Goal: Task Accomplishment & Management: Manage account settings

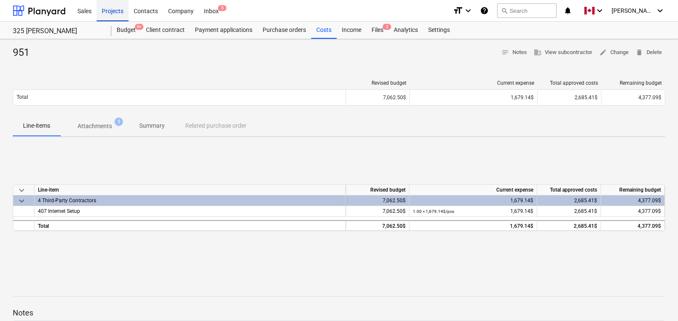
click at [114, 11] on div "Projects" at bounding box center [113, 11] width 32 height 22
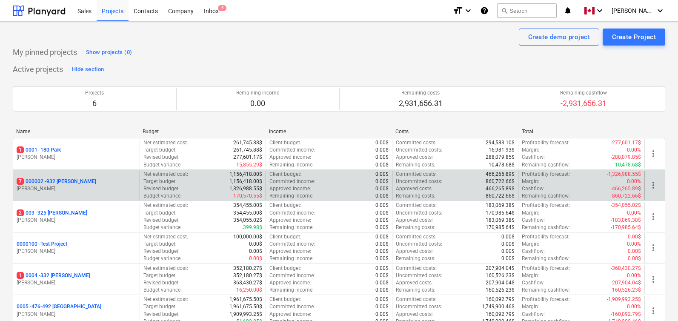
click at [66, 178] on p "7 000002 - 932 [PERSON_NAME]" at bounding box center [57, 181] width 80 height 7
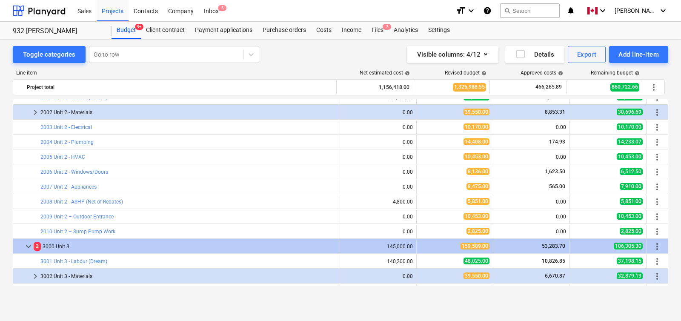
scroll to position [34, 0]
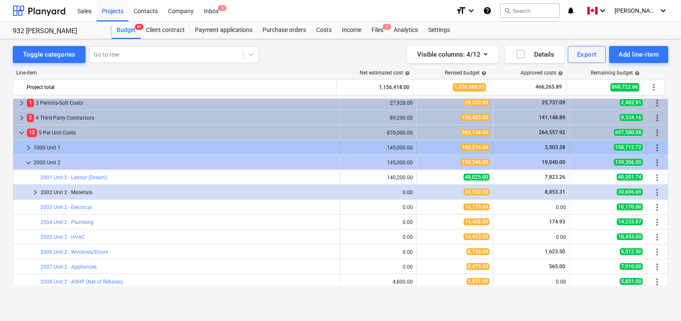
click at [26, 146] on span "keyboard_arrow_right" at bounding box center [28, 148] width 10 height 10
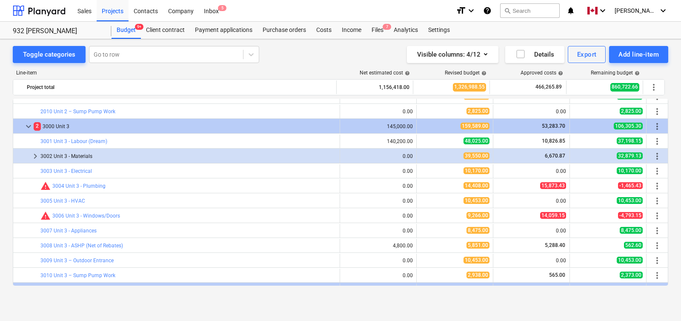
scroll to position [410, 0]
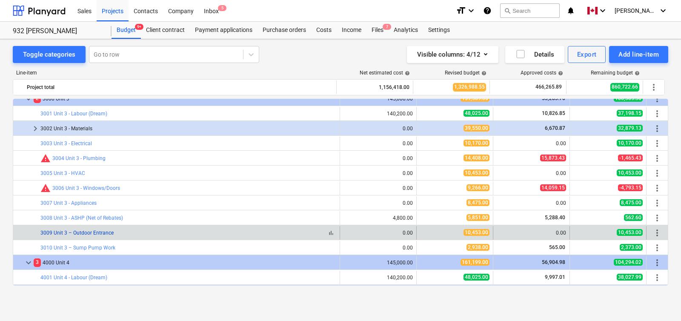
click at [94, 232] on link "3009 Unit 3 – Outdoor Entrance" at bounding box center [76, 233] width 73 height 6
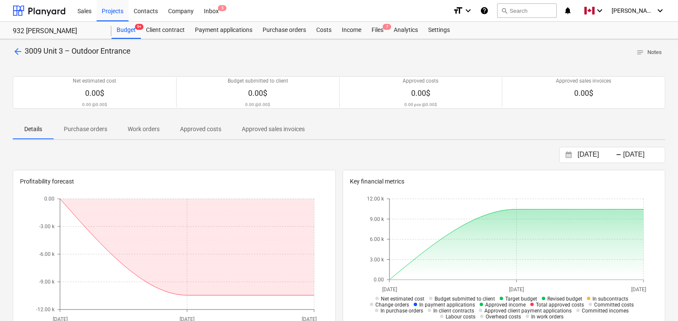
click at [18, 51] on span "arrow_back" at bounding box center [18, 51] width 10 height 10
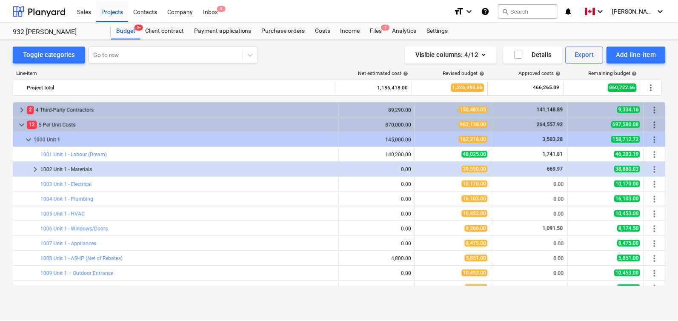
scroll to position [69, 0]
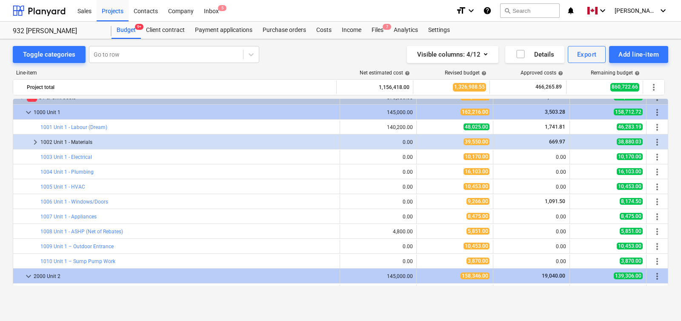
click at [351, 58] on div "Visible columns : 4/12 Details Export Add line-item" at bounding box center [501, 54] width 334 height 17
click at [375, 29] on div "Files 7" at bounding box center [377, 30] width 22 height 17
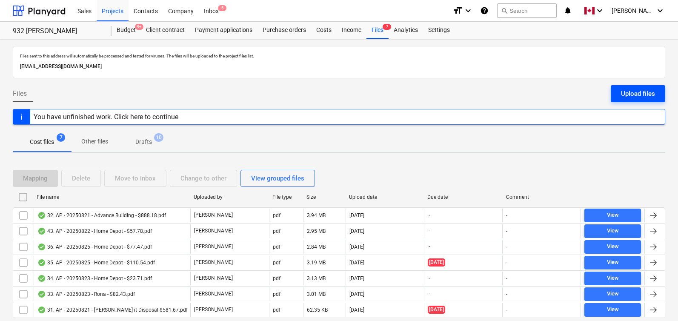
click at [637, 92] on div "Upload files" at bounding box center [638, 93] width 34 height 11
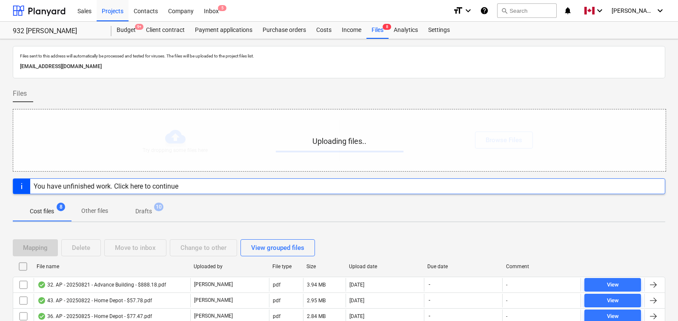
click at [323, 92] on div "Files" at bounding box center [339, 97] width 652 height 24
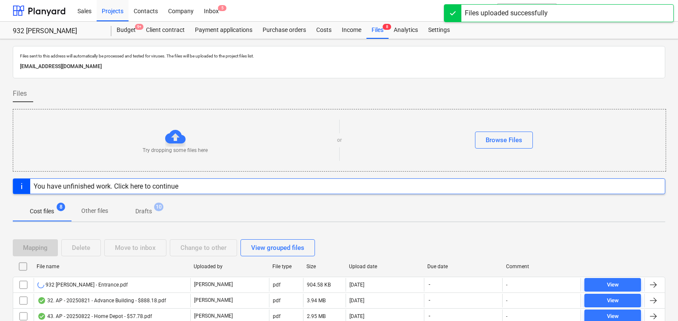
click at [323, 92] on div "Files" at bounding box center [339, 97] width 652 height 24
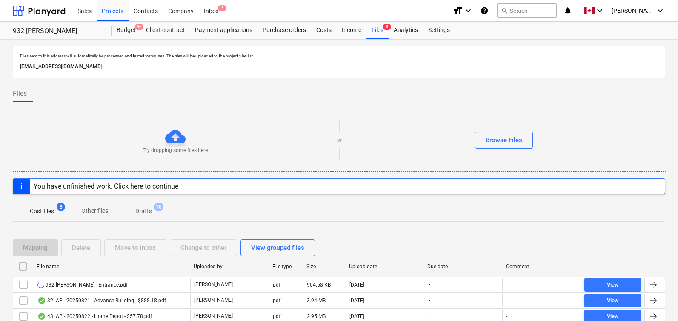
click at [418, 98] on div "Files" at bounding box center [339, 97] width 652 height 24
click at [423, 90] on div "Files" at bounding box center [339, 97] width 652 height 24
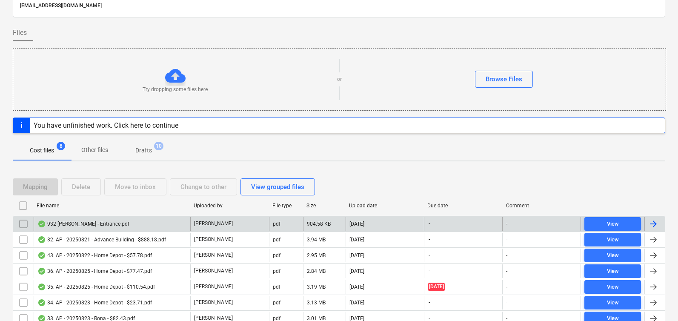
scroll to position [80, 0]
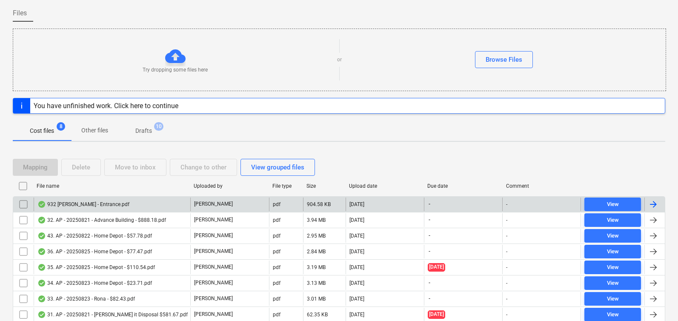
click at [654, 208] on div at bounding box center [653, 204] width 10 height 10
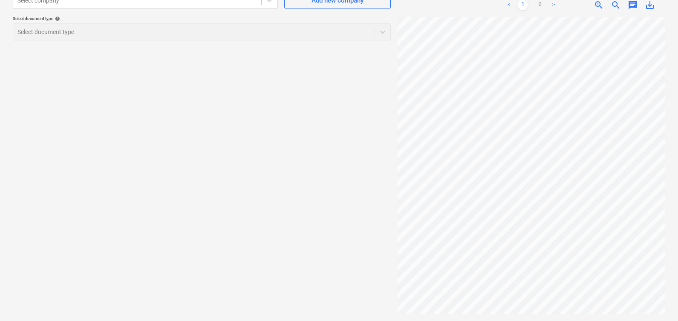
scroll to position [470, 0]
click at [538, 5] on link "2" at bounding box center [539, 5] width 10 height 10
click at [612, 4] on span "zoom_out" at bounding box center [616, 5] width 10 height 10
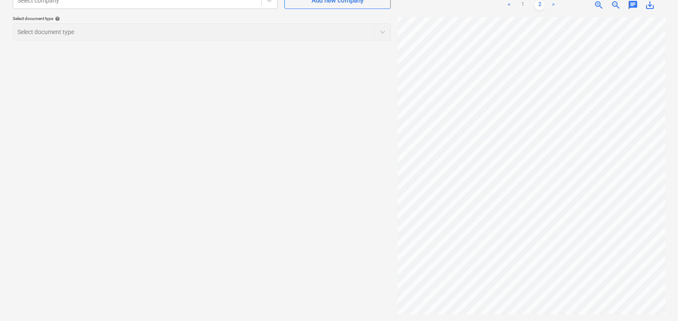
click at [615, 4] on span "zoom_out" at bounding box center [616, 5] width 10 height 10
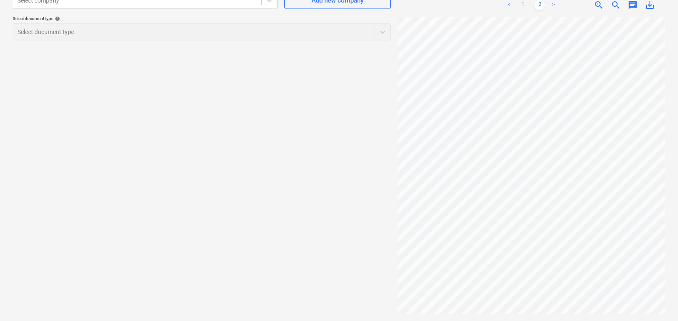
click at [615, 4] on span "zoom_out" at bounding box center [616, 5] width 10 height 10
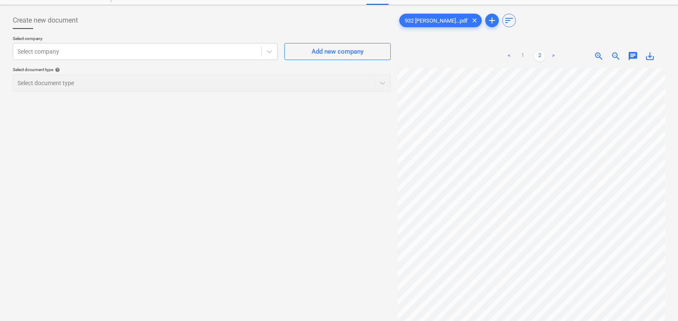
scroll to position [0, 0]
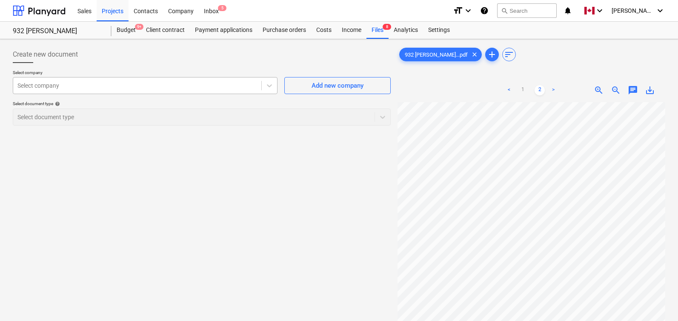
click at [93, 82] on div at bounding box center [137, 85] width 240 height 9
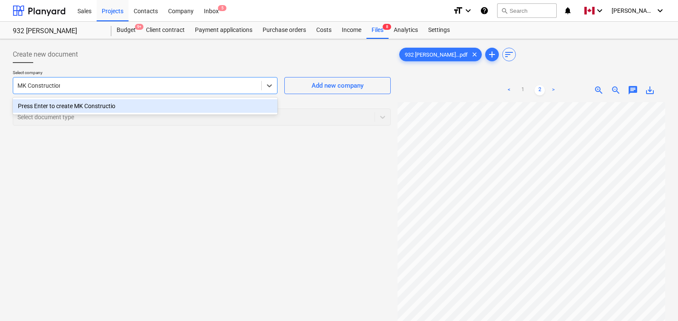
type input "MK Construction"
click at [88, 106] on div "Press Enter to create MK Construction" at bounding box center [145, 106] width 265 height 14
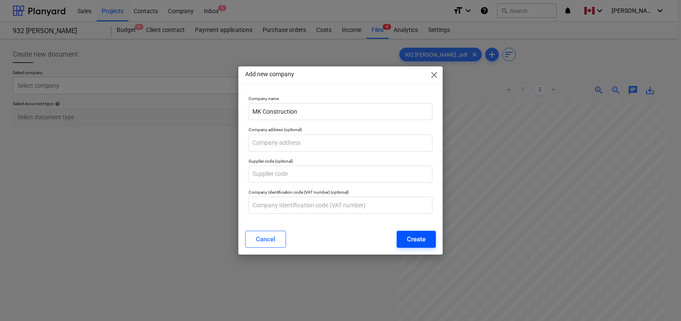
click at [417, 241] on div "Create" at bounding box center [416, 239] width 19 height 11
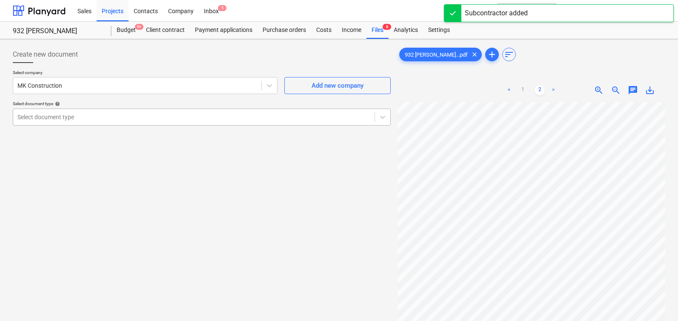
click at [106, 115] on div at bounding box center [193, 117] width 353 height 9
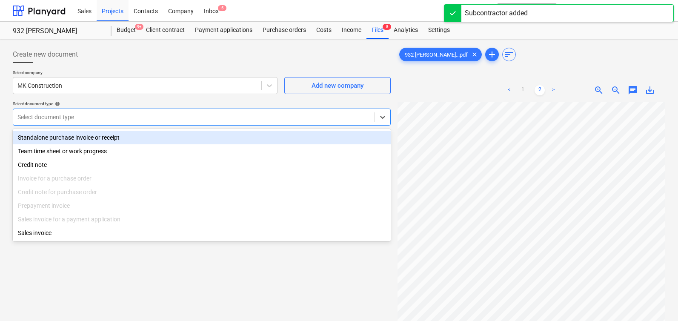
click at [103, 134] on div "Standalone purchase invoice or receipt" at bounding box center [202, 138] width 378 height 14
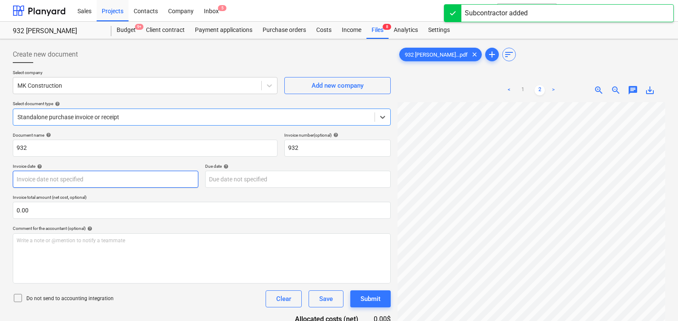
click at [140, 178] on body "Sales Projects Contacts Company Inbox 5 format_size keyboard_arrow_down help se…" at bounding box center [339, 160] width 678 height 321
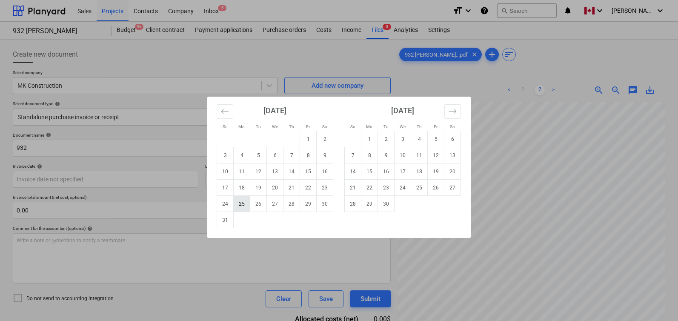
click at [240, 204] on td "25" at bounding box center [242, 204] width 17 height 16
type input "[DATE]"
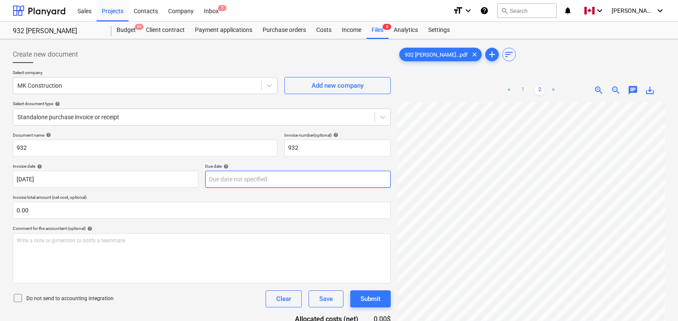
click at [215, 177] on body "Sales Projects Contacts Company Inbox 5 format_size keyboard_arrow_down help se…" at bounding box center [339, 160] width 678 height 321
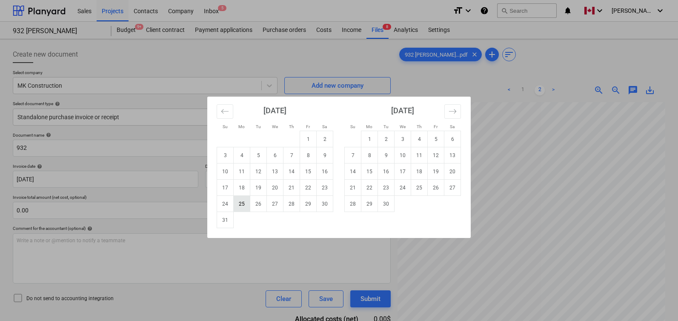
click at [243, 204] on td "25" at bounding box center [242, 204] width 17 height 16
type input "[DATE]"
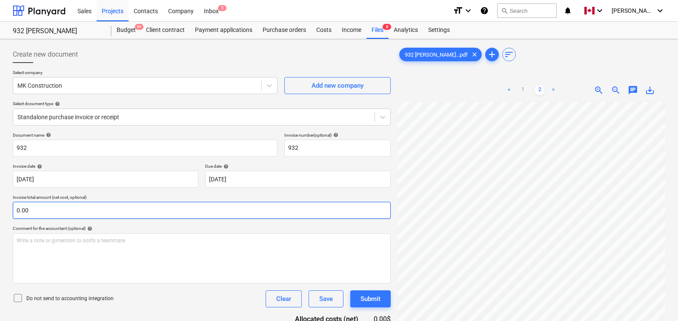
click at [217, 208] on input "0.00" at bounding box center [202, 210] width 378 height 17
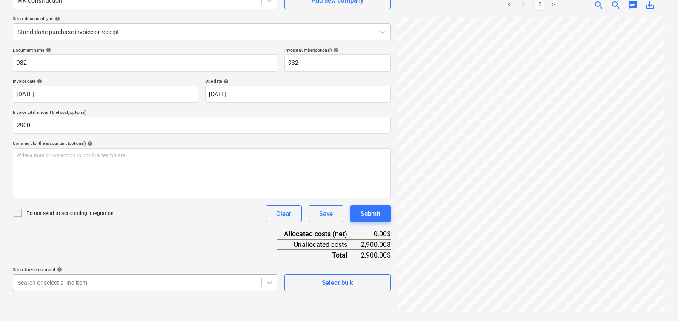
click at [108, 236] on body "Sales Projects Contacts Company Inbox 5 format_size keyboard_arrow_down help se…" at bounding box center [339, 75] width 678 height 321
type input "2,900.00"
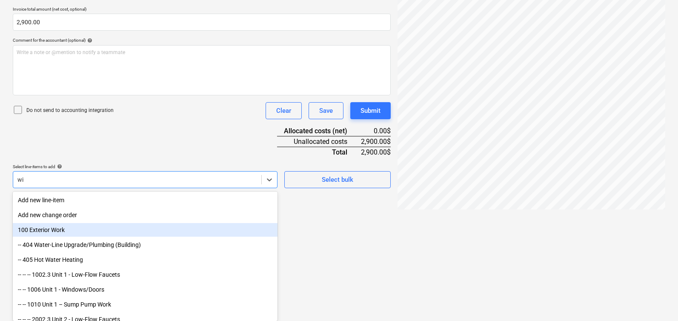
scroll to position [144, 0]
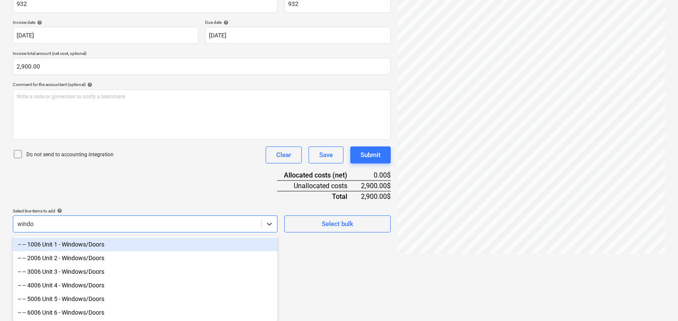
type input "window"
click at [116, 243] on div "-- -- 1006 Unit 1 - Windows/Doors" at bounding box center [145, 244] width 265 height 14
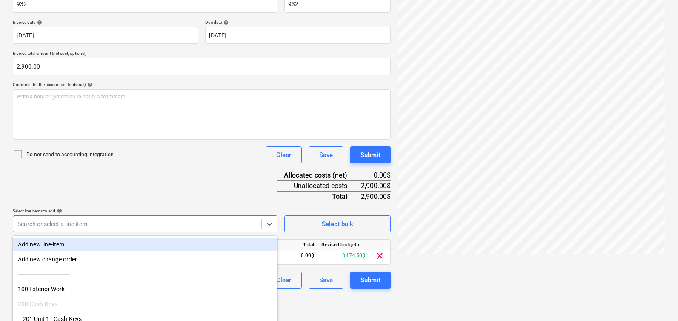
type input "i"
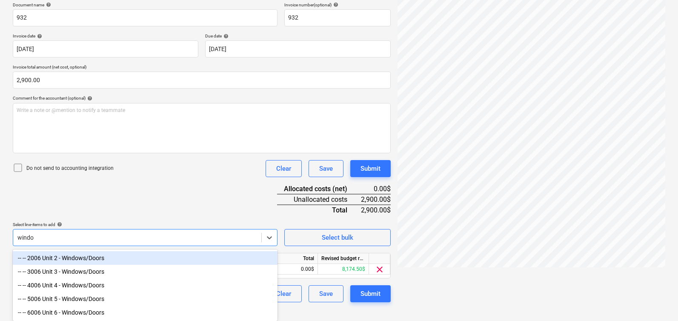
type input "window"
click at [91, 256] on div "-- -- 2006 Unit 2 - Windows/Doors" at bounding box center [145, 258] width 265 height 14
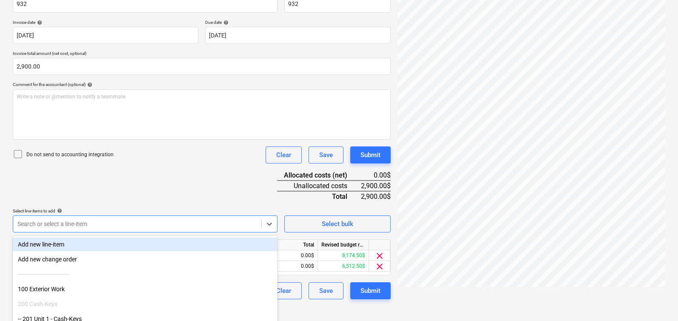
click at [128, 215] on div "Document name help 932 Invoice number (optional) help 932 Invoice date help [DA…" at bounding box center [202, 144] width 378 height 311
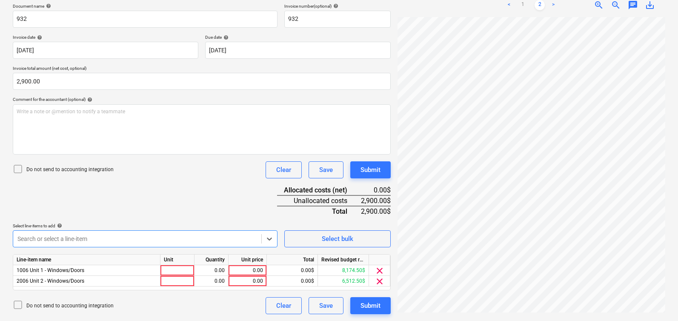
click at [148, 212] on div "Document name help 932 Invoice number (optional) help 932 Invoice date help [DA…" at bounding box center [202, 158] width 378 height 311
click at [174, 269] on div at bounding box center [177, 270] width 34 height 11
type input "pcs"
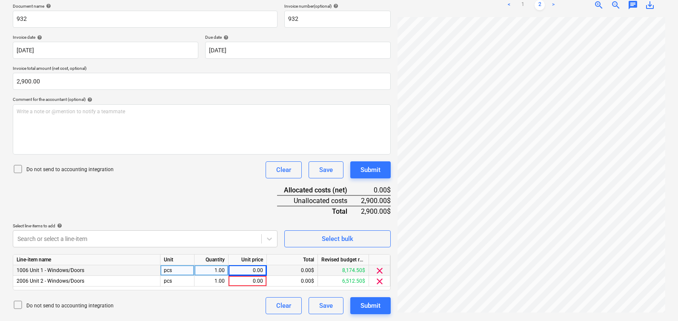
click at [242, 275] on div "0.00" at bounding box center [247, 270] width 31 height 11
type input "1450"
click at [260, 176] on div "Clear Save Submit" at bounding box center [325, 169] width 132 height 17
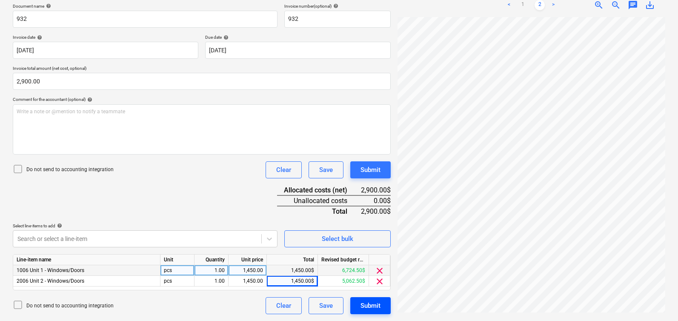
click at [378, 308] on div "Submit" at bounding box center [370, 305] width 20 height 11
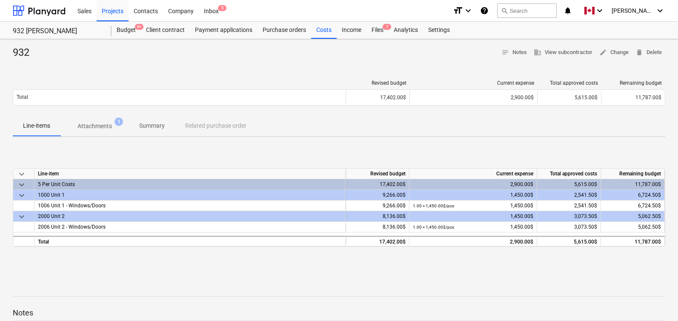
click at [246, 51] on div "932 notes Notes business View subcontractor edit Change delete Delete" at bounding box center [339, 53] width 652 height 14
click at [377, 30] on div "Files 7" at bounding box center [377, 30] width 22 height 17
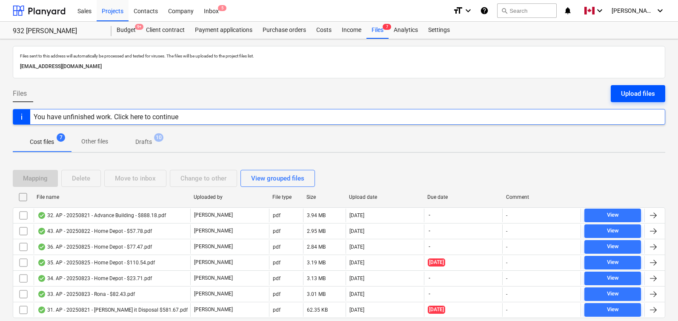
click at [633, 91] on div "Upload files" at bounding box center [638, 93] width 34 height 11
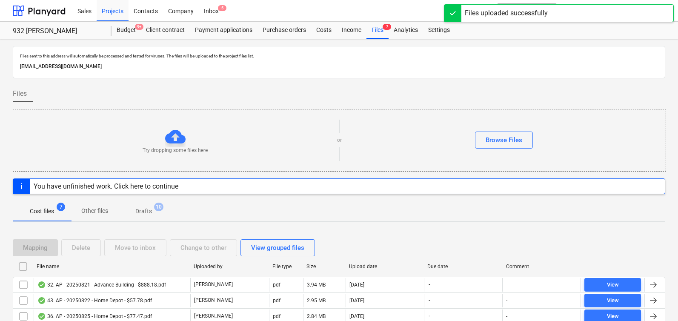
click at [345, 89] on div "Files" at bounding box center [339, 97] width 652 height 24
click at [437, 78] on div at bounding box center [339, 81] width 652 height 7
click at [440, 87] on div "Files" at bounding box center [339, 97] width 652 height 24
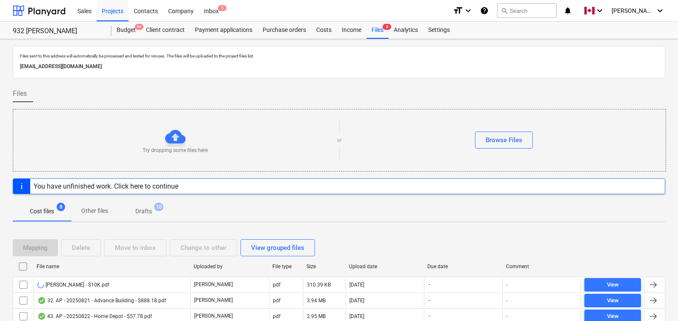
click at [444, 93] on div "Files" at bounding box center [339, 97] width 652 height 24
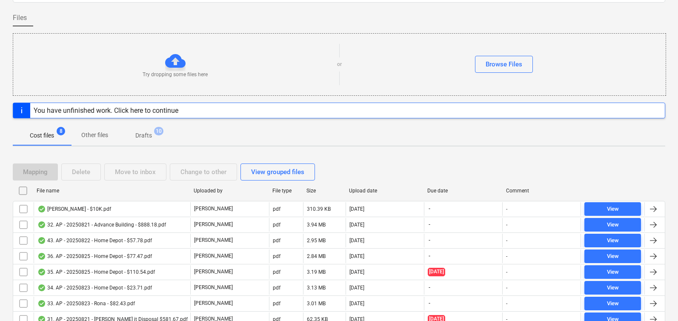
scroll to position [86, 0]
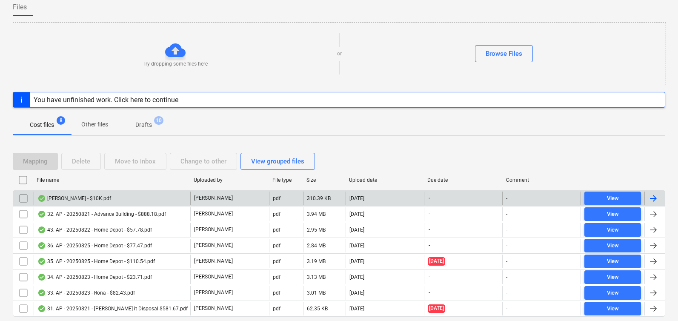
click at [651, 197] on div at bounding box center [653, 198] width 10 height 10
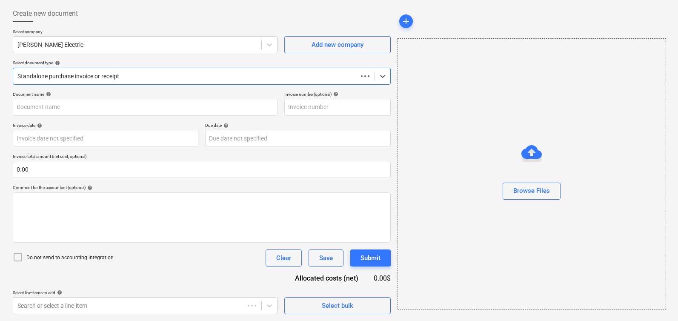
scroll to position [41, 0]
type input "[PERSON_NAME] - $10K.pdf"
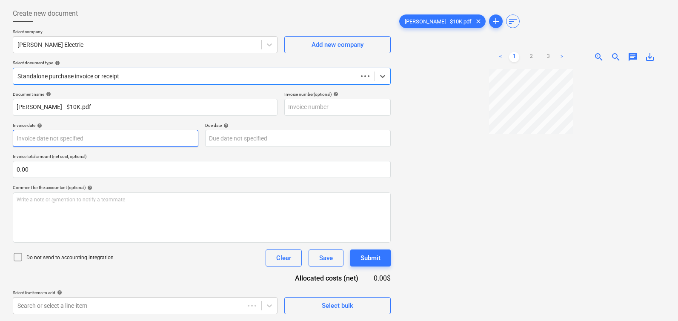
click at [99, 138] on body "Sales Projects Contacts Company Inbox 5 format_size keyboard_arrow_down help se…" at bounding box center [339, 119] width 678 height 321
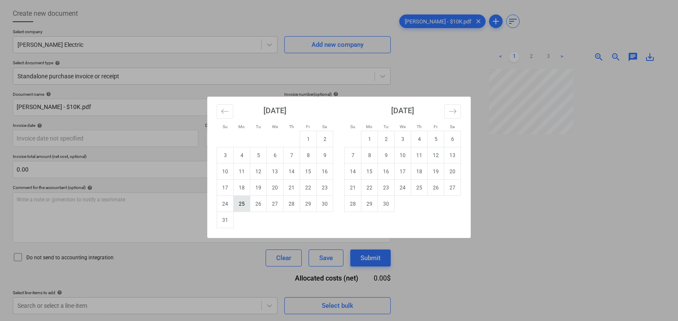
click at [243, 202] on td "25" at bounding box center [242, 204] width 17 height 16
type input "[DATE]"
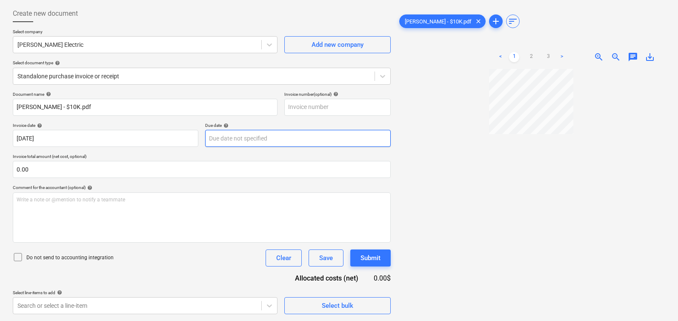
click at [246, 137] on body "Sales Projects Contacts Company Inbox 5 format_size keyboard_arrow_down help se…" at bounding box center [339, 119] width 678 height 321
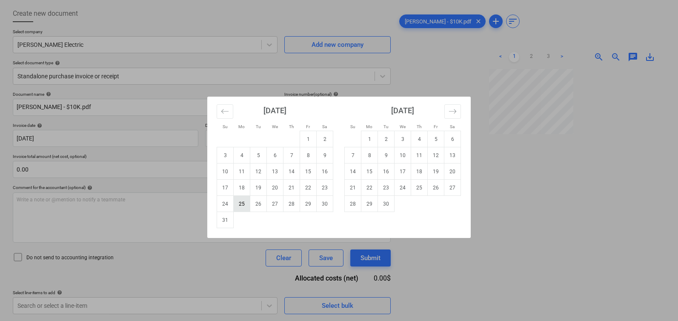
click at [243, 203] on td "25" at bounding box center [242, 204] width 17 height 16
type input "[DATE]"
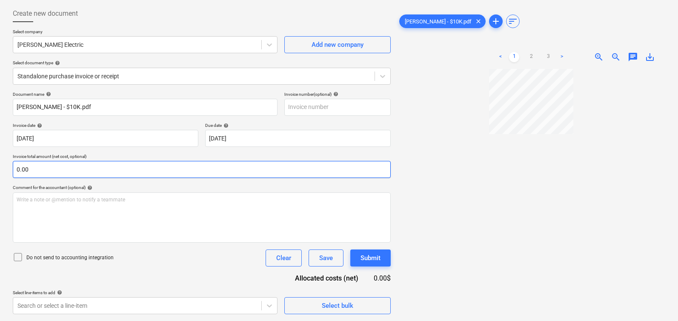
click at [227, 171] on input "0.00" at bounding box center [202, 169] width 378 height 17
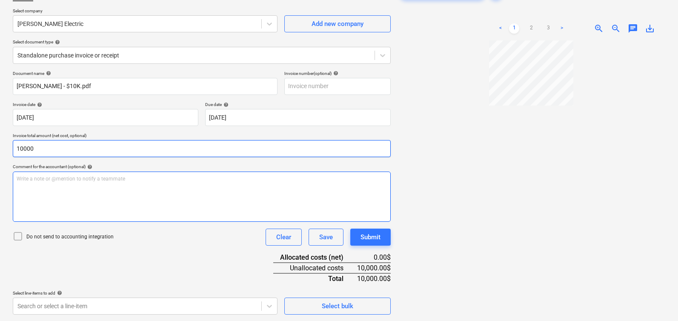
scroll to position [85, 0]
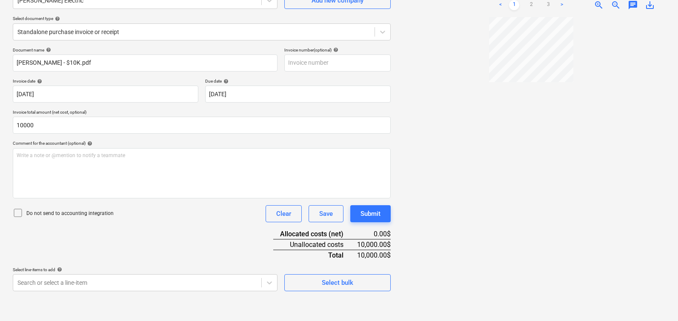
click at [206, 216] on div "Do not send to accounting integration Clear Save Submit" at bounding box center [202, 213] width 378 height 17
type input "10,000.00"
click at [102, 236] on body "Sales Projects Contacts Company Inbox 5 format_size keyboard_arrow_down help se…" at bounding box center [339, 75] width 678 height 321
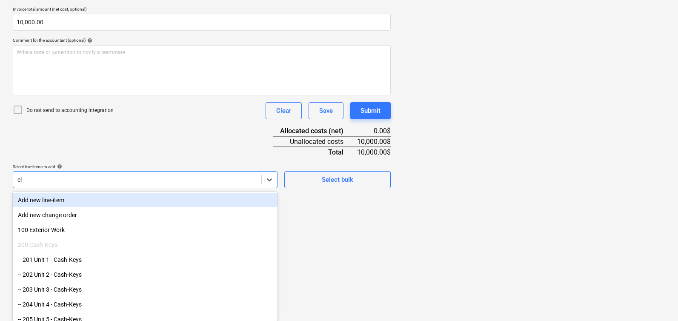
scroll to position [157, 0]
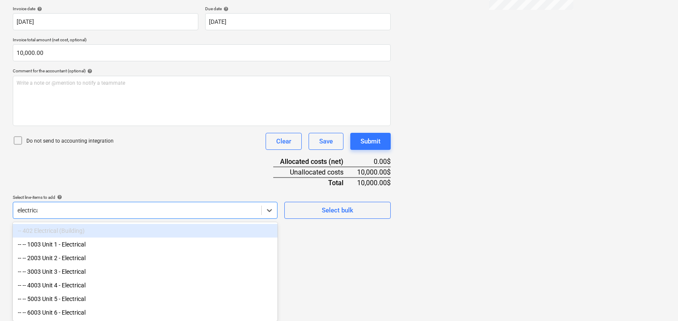
type input "electrical"
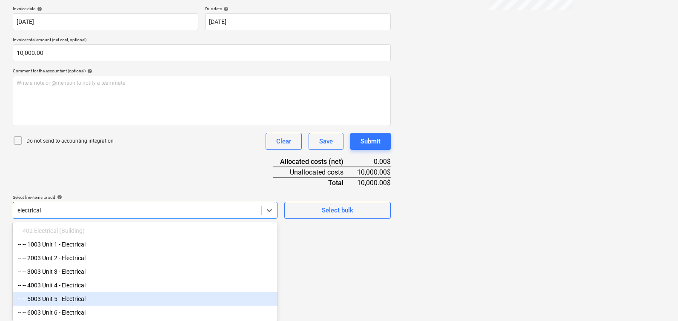
click at [73, 295] on div "-- -- 5003 Unit 5 - Electrical" at bounding box center [145, 299] width 265 height 14
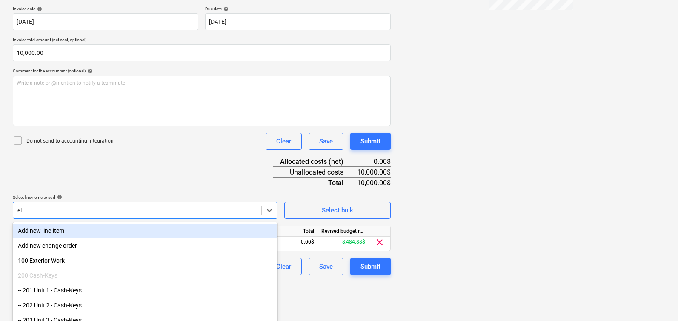
scroll to position [144, 0]
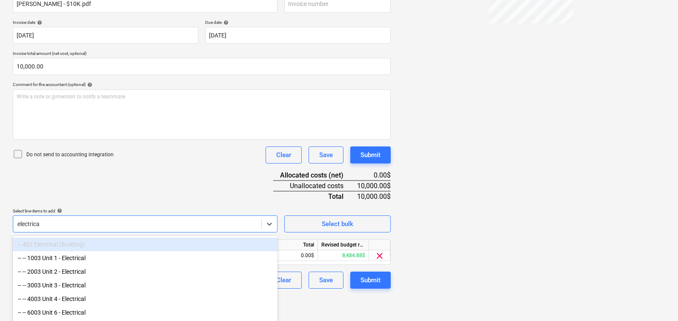
type input "electrical"
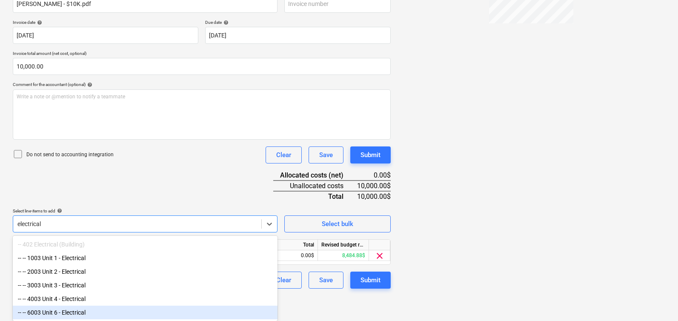
click at [65, 312] on div "-- -- 6003 Unit 6 - Electrical" at bounding box center [145, 313] width 265 height 14
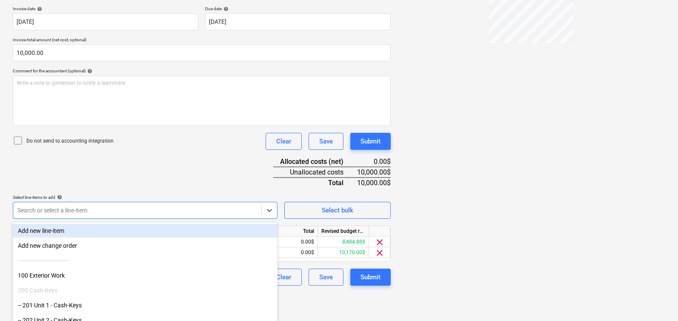
click at [126, 160] on div "Document name help [PERSON_NAME] - $10K.pdf Invoice number (optional) help Invo…" at bounding box center [202, 130] width 378 height 311
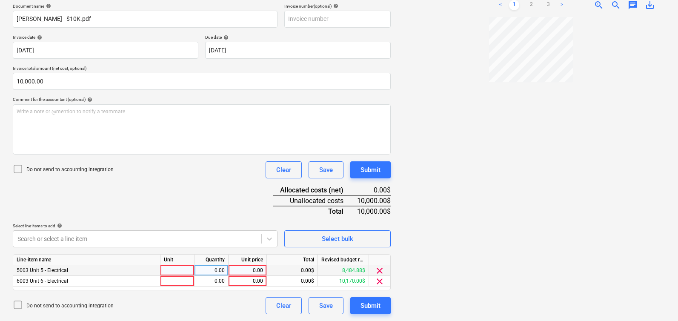
click at [171, 271] on div at bounding box center [177, 270] width 34 height 11
type input "pcs"
type input "5000"
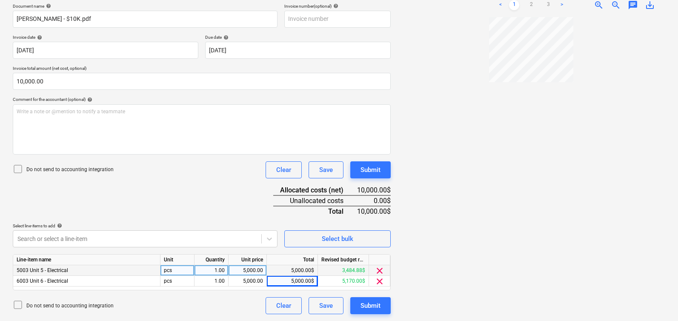
click at [216, 188] on div "Document name help [PERSON_NAME] - $10K.pdf Invoice number (optional) help Invo…" at bounding box center [202, 158] width 378 height 311
click at [365, 301] on div "Submit" at bounding box center [370, 305] width 20 height 11
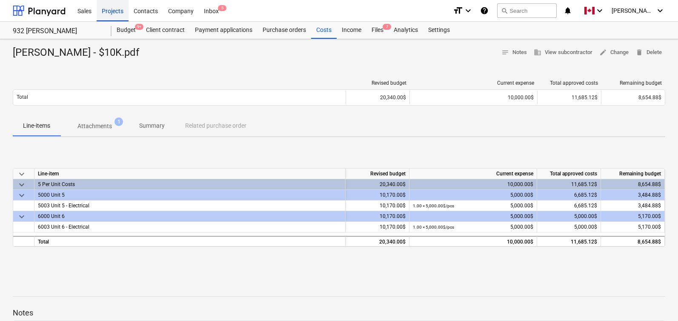
click at [117, 11] on div "Projects" at bounding box center [113, 11] width 32 height 22
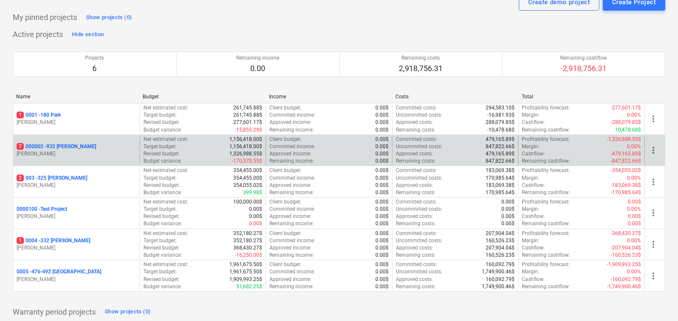
scroll to position [74, 0]
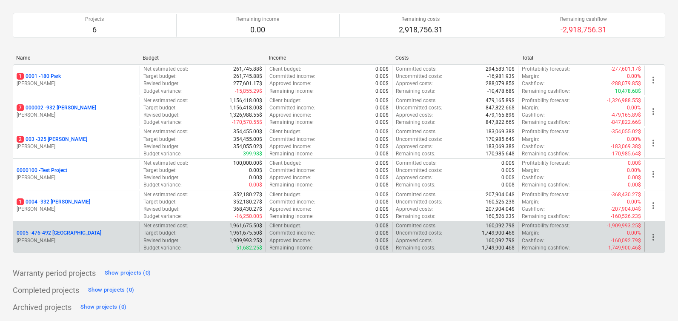
click at [57, 232] on p "0005 - 476-492 [GEOGRAPHIC_DATA]" at bounding box center [59, 232] width 85 height 7
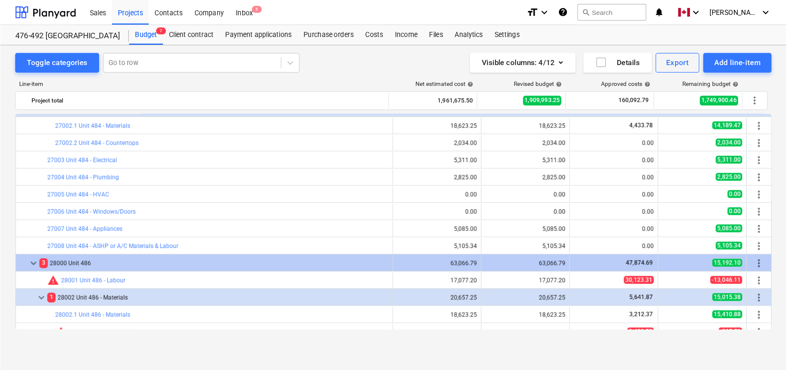
scroll to position [1119, 0]
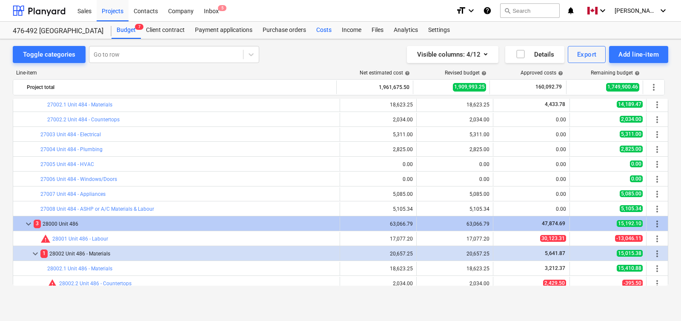
click at [328, 29] on div "Costs" at bounding box center [324, 30] width 26 height 17
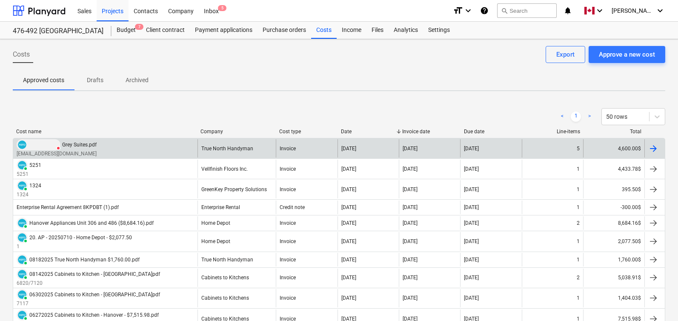
click at [654, 146] on div at bounding box center [653, 148] width 10 height 10
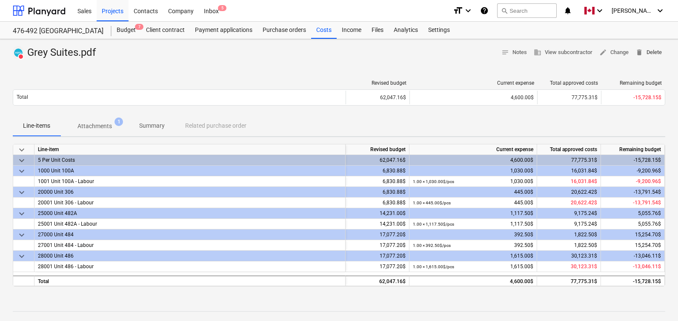
click at [655, 49] on span "delete Delete" at bounding box center [648, 53] width 26 height 10
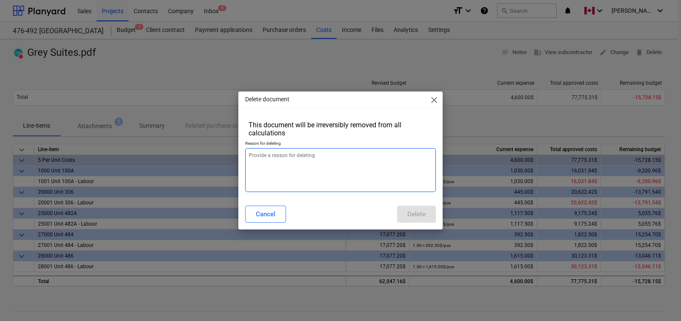
click at [304, 163] on textarea at bounding box center [340, 170] width 191 height 44
type textarea "We are going to re-enter it properly"
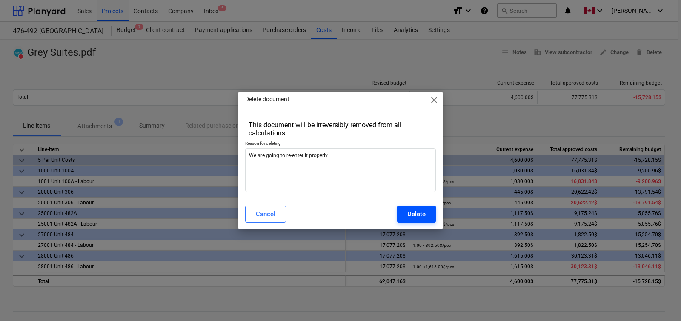
click at [423, 217] on div "Delete" at bounding box center [416, 213] width 18 height 11
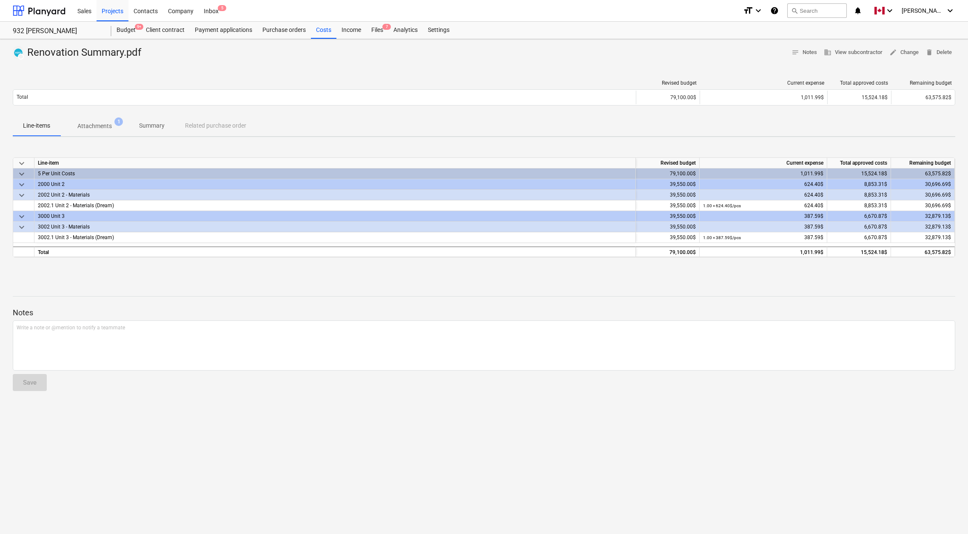
click at [308, 64] on div at bounding box center [484, 63] width 943 height 7
